Goal: Obtain resource: Download file/media

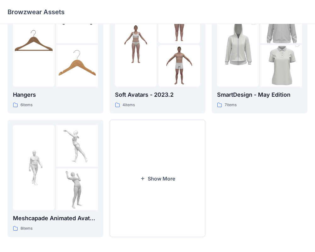
scroll to position [162, 0]
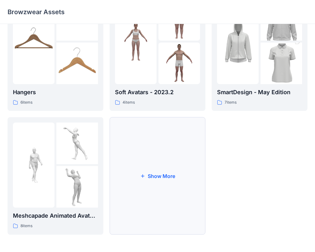
click at [145, 169] on button "Show More" at bounding box center [158, 176] width 96 height 118
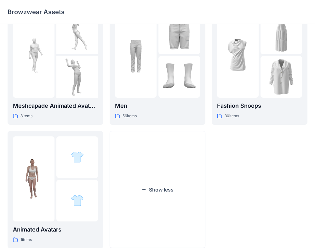
scroll to position [277, 0]
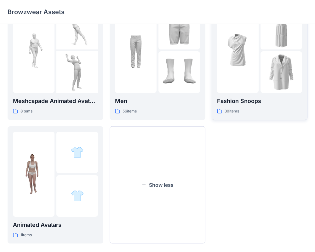
click at [249, 104] on p "Fashion Snoops" at bounding box center [259, 101] width 85 height 9
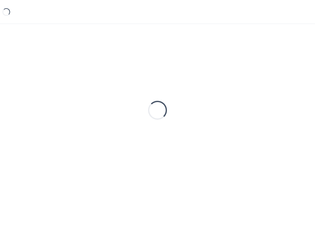
click at [249, 104] on div "Loading..." at bounding box center [158, 111] width 300 height 158
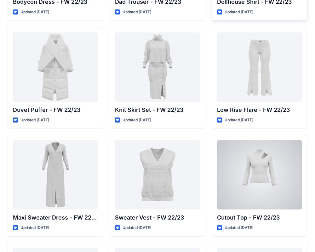
scroll to position [112, 0]
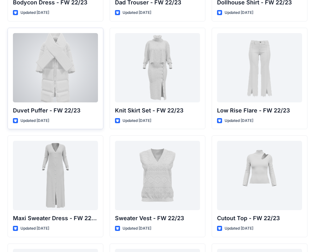
click at [73, 67] on div at bounding box center [55, 67] width 85 height 69
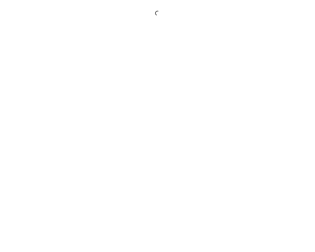
click at [73, 67] on div at bounding box center [157, 126] width 315 height 252
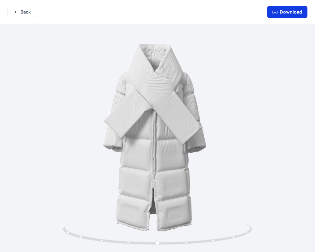
click at [293, 17] on button "Download" at bounding box center [287, 12] width 40 height 13
